Goal: Task Accomplishment & Management: Use online tool/utility

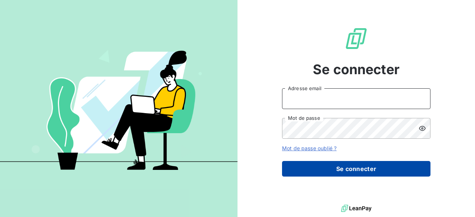
type input "[PERSON_NAME][EMAIL_ADDRESS][DOMAIN_NAME]"
click at [360, 169] on button "Se connecter" at bounding box center [356, 169] width 148 height 16
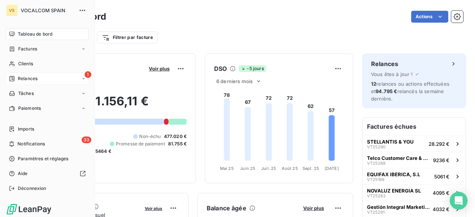
click at [15, 76] on div "Relances" at bounding box center [23, 78] width 29 height 7
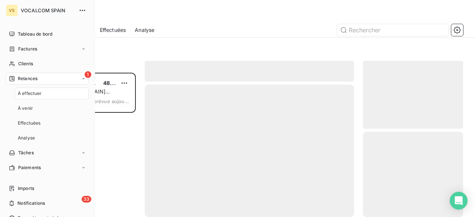
click at [36, 76] on span "Relances" at bounding box center [28, 78] width 20 height 7
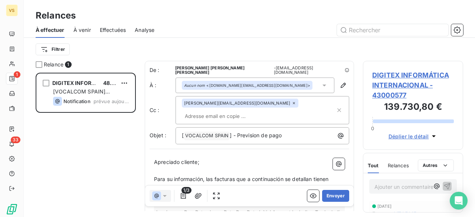
click at [244, 111] on input "text" at bounding box center [225, 116] width 86 height 11
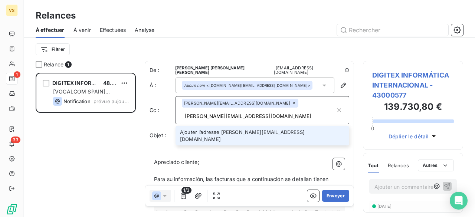
type input "[PERSON_NAME][EMAIL_ADDRESS][DOMAIN_NAME]"
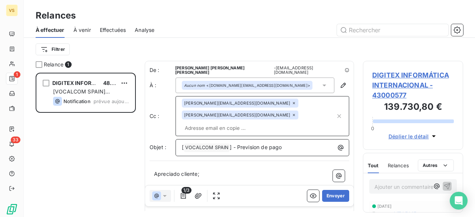
click at [299, 143] on p "[ VOCALCOM SPAIN ﻿ ] - Prevision de pago" at bounding box center [264, 147] width 165 height 9
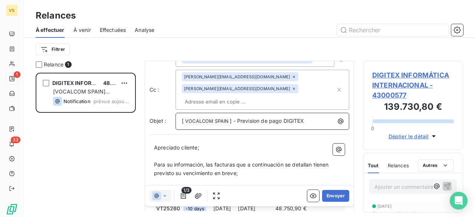
scroll to position [75, 0]
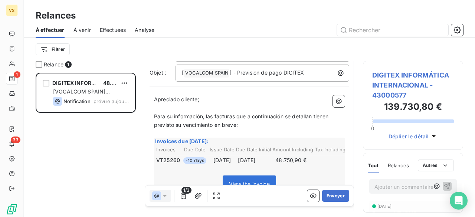
click at [212, 113] on span "Para su información, las facturas que a continuación se detallan tienen previst…" at bounding box center [242, 120] width 176 height 15
click at [230, 113] on span "Para su información, la facturas que a continuación se detallan tienen previsto…" at bounding box center [241, 120] width 174 height 15
click at [306, 113] on span "Para su información, la factura que a continuación se detallan tienen previsto …" at bounding box center [239, 120] width 171 height 15
click at [320, 113] on span "Para su información, la factura que a continuación se detalla tienen previsto s…" at bounding box center [249, 120] width 190 height 15
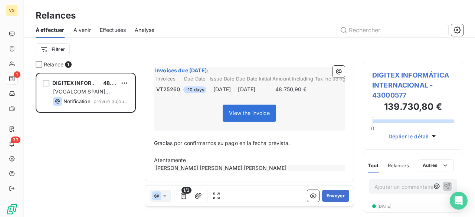
scroll to position [147, 0]
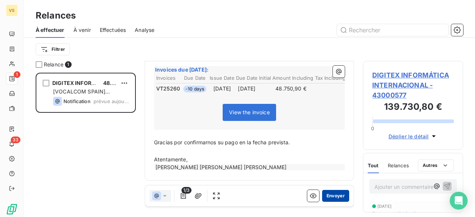
click at [333, 196] on button "Envoyer" at bounding box center [335, 196] width 27 height 12
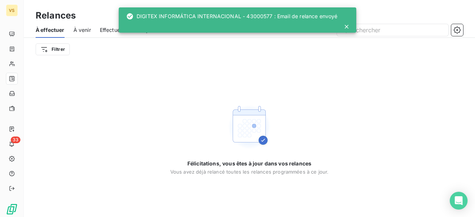
click at [79, 30] on span "À venir" at bounding box center [81, 29] width 17 height 7
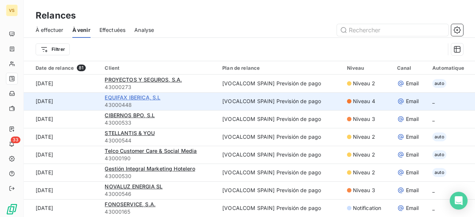
click at [105, 98] on span "EQUIFAX IBERICA, S.L" at bounding box center [133, 97] width 56 height 6
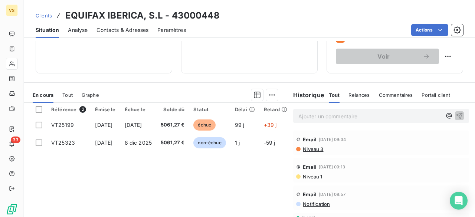
scroll to position [148, 0]
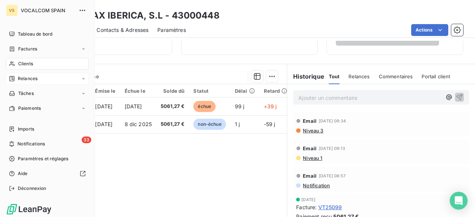
click at [21, 80] on span "Relances" at bounding box center [28, 78] width 20 height 7
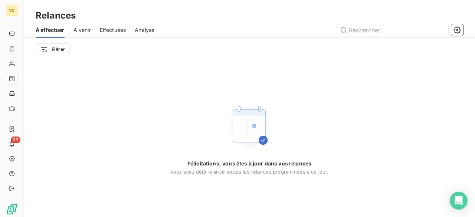
click at [76, 29] on span "À venir" at bounding box center [81, 29] width 17 height 7
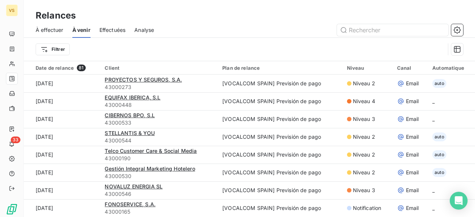
click at [108, 30] on span "Effectuées" at bounding box center [112, 29] width 26 height 7
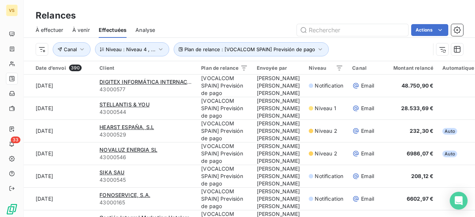
click at [87, 30] on span "À venir" at bounding box center [80, 29] width 17 height 7
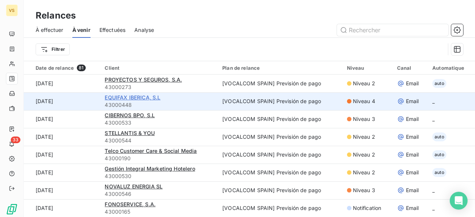
click at [143, 95] on span "EQUIFAX IBERICA, S.L" at bounding box center [133, 97] width 56 height 6
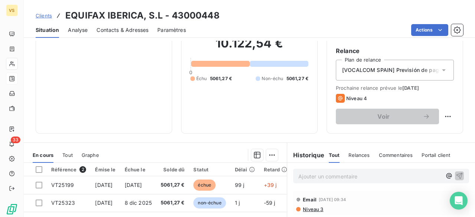
scroll to position [74, 0]
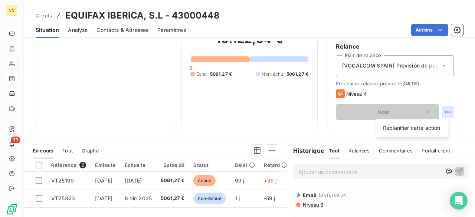
click at [440, 111] on html "VS 33 Clients EQUIFAX IBERICA, S.L - 43000448 Situation Analyse Contacts & Adre…" at bounding box center [237, 108] width 475 height 217
click at [431, 125] on div "Replanifier cette action" at bounding box center [412, 128] width 66 height 12
select select "9"
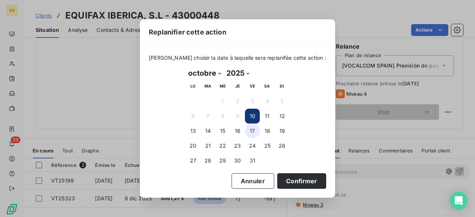
click at [253, 132] on button "17" at bounding box center [252, 131] width 15 height 15
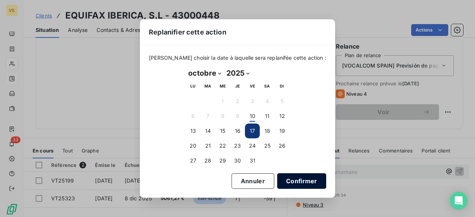
click at [293, 180] on button "Confirmer" at bounding box center [301, 181] width 49 height 16
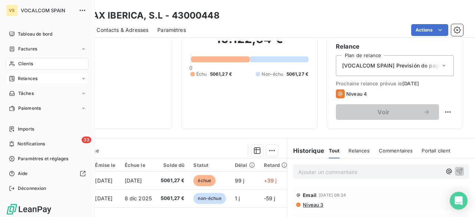
click at [26, 75] on div "Relances" at bounding box center [47, 79] width 83 height 12
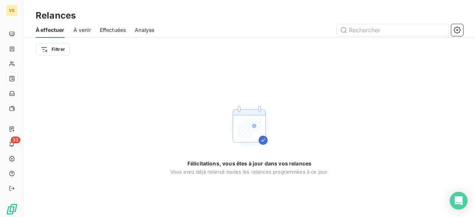
click at [85, 32] on span "À venir" at bounding box center [81, 29] width 17 height 7
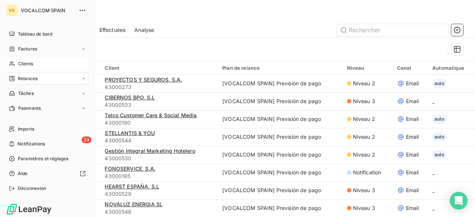
click at [26, 61] on span "Clients" at bounding box center [25, 63] width 15 height 7
